Goal: Transaction & Acquisition: Purchase product/service

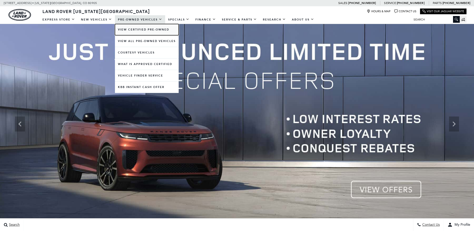
click at [134, 28] on link "View Certified Pre-Owned" at bounding box center [147, 29] width 64 height 11
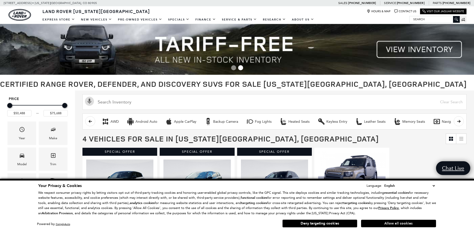
click at [376, 224] on button "Allow all cookies" at bounding box center [398, 224] width 75 height 8
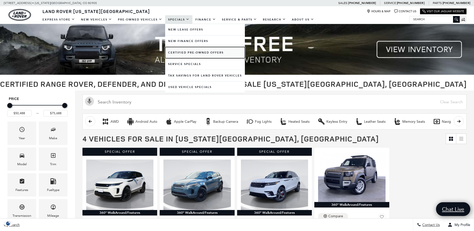
click at [191, 51] on link "Certified Pre-Owned Offers" at bounding box center [205, 52] width 80 height 11
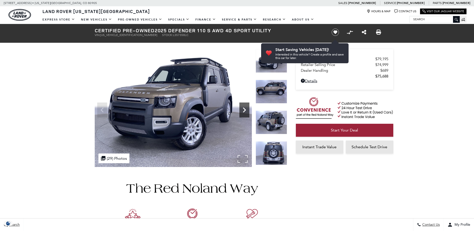
click at [244, 113] on icon "Next" at bounding box center [245, 110] width 10 height 10
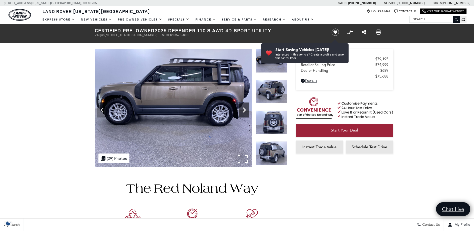
click at [244, 106] on icon "Next" at bounding box center [245, 110] width 10 height 10
